Goal: Transaction & Acquisition: Purchase product/service

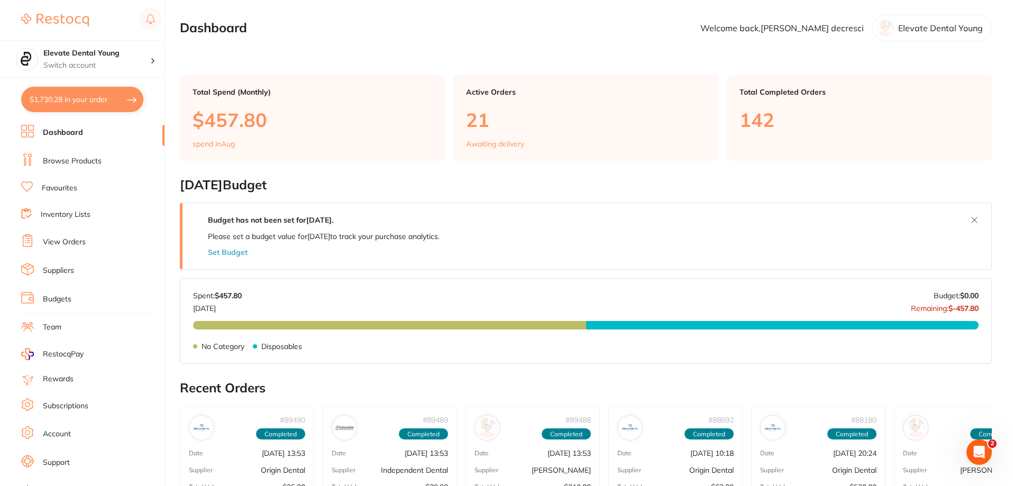
click at [80, 162] on link "Browse Products" at bounding box center [72, 161] width 59 height 11
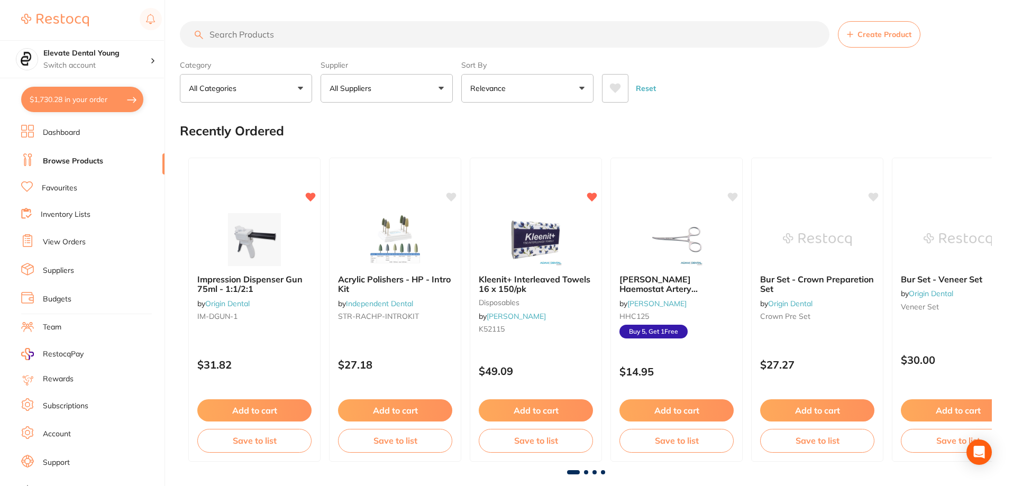
click at [305, 38] on input "search" at bounding box center [504, 34] width 649 height 26
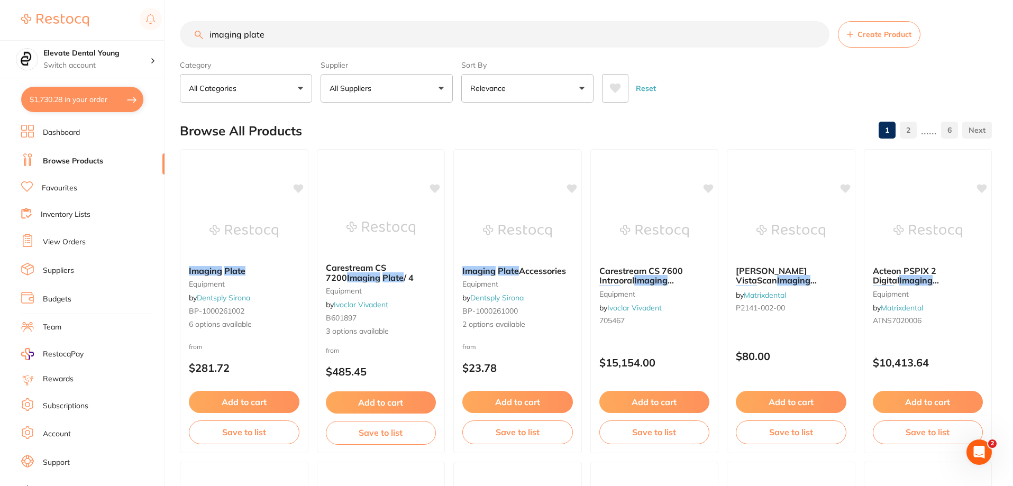
type input "imaging plate"
click at [422, 87] on button "All Suppliers" at bounding box center [386, 88] width 132 height 29
type input "origin"
click at [394, 180] on p "Origin Dental" at bounding box center [385, 180] width 52 height 10
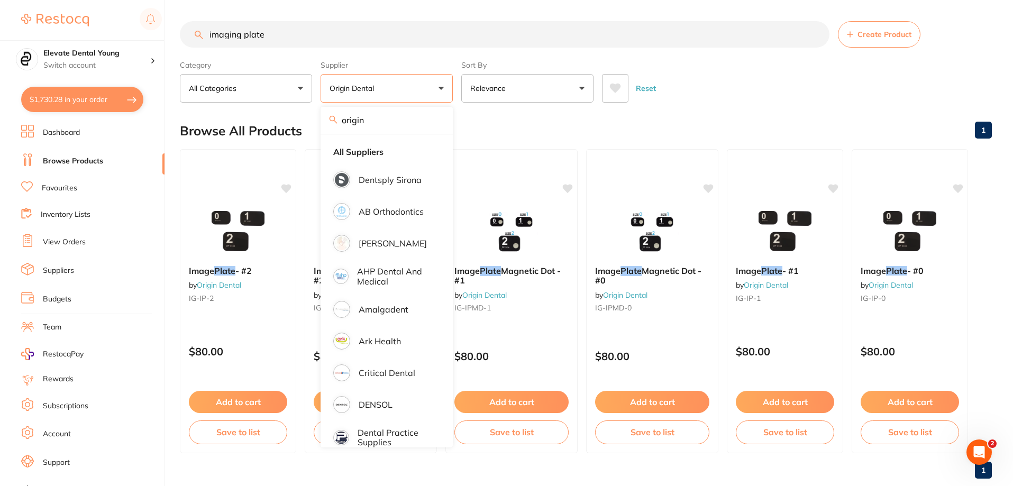
click at [690, 105] on main "imaging plate Create Product Category All Categories All Categories No categori…" at bounding box center [596, 254] width 833 height 508
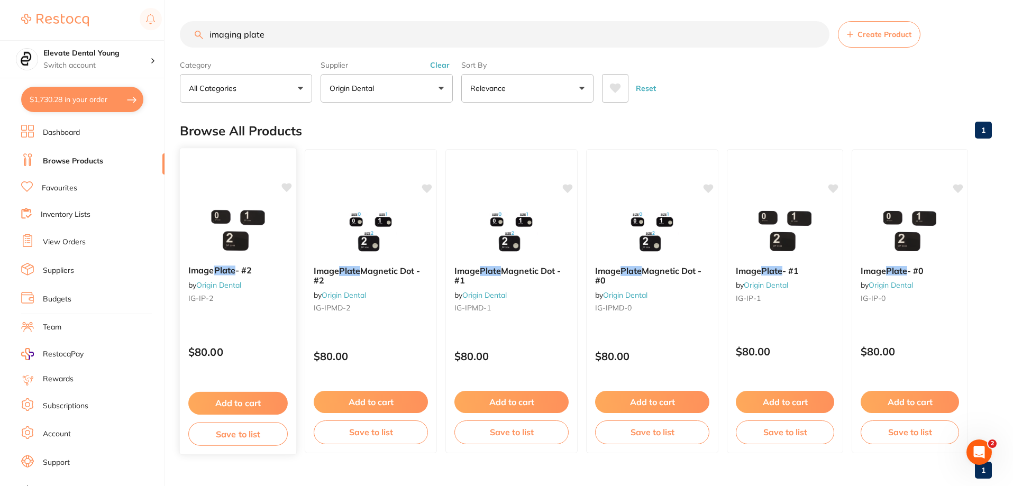
click at [231, 217] on img at bounding box center [237, 230] width 69 height 53
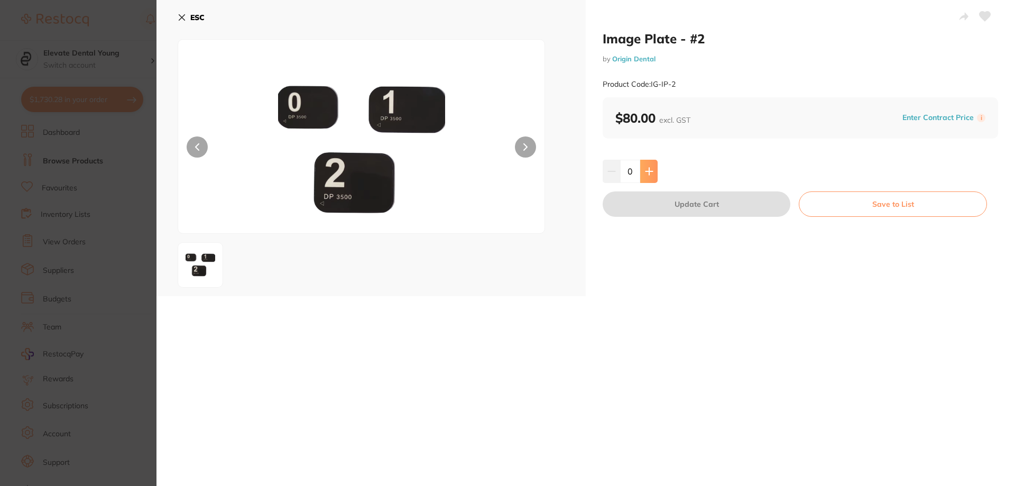
click at [651, 170] on icon at bounding box center [649, 171] width 8 height 8
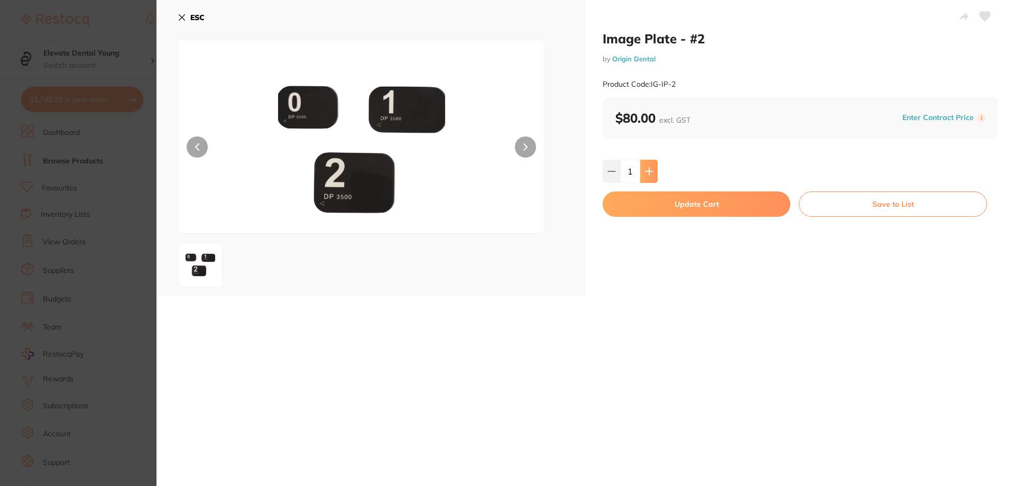
click at [651, 170] on icon at bounding box center [649, 171] width 8 height 8
type input "4"
click at [704, 207] on button "Update Cart" at bounding box center [697, 203] width 188 height 25
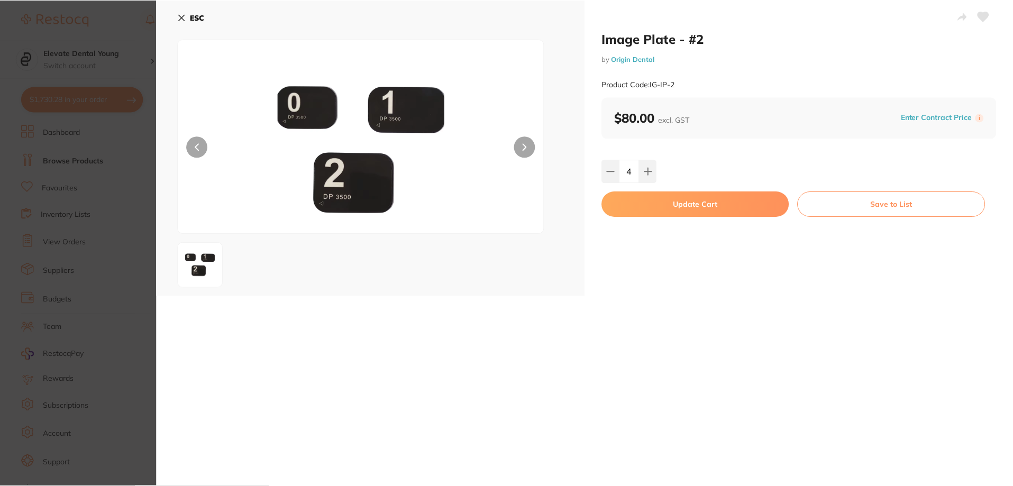
scroll to position [4, 0]
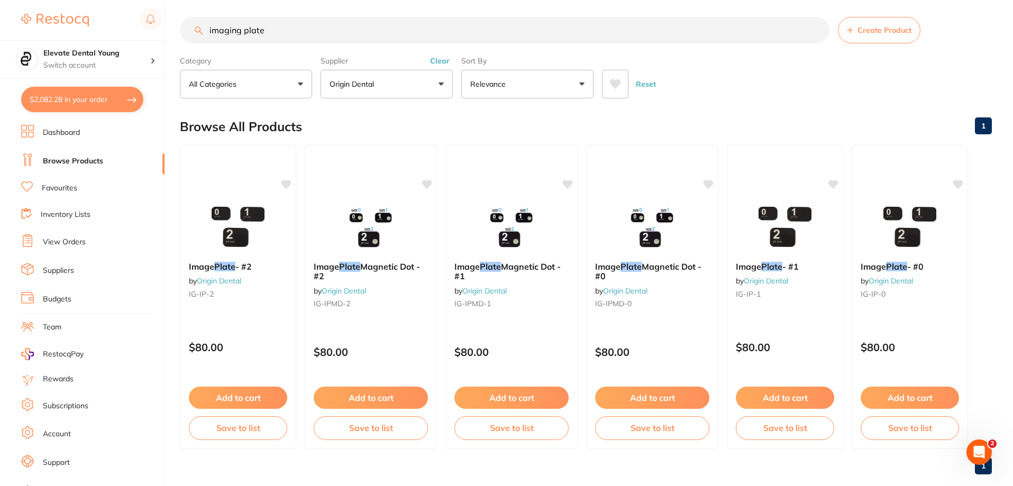
drag, startPoint x: 751, startPoint y: 87, endPoint x: 726, endPoint y: 5, distance: 85.7
click at [749, 81] on div "Reset" at bounding box center [792, 79] width 381 height 37
